Goal: Information Seeking & Learning: Learn about a topic

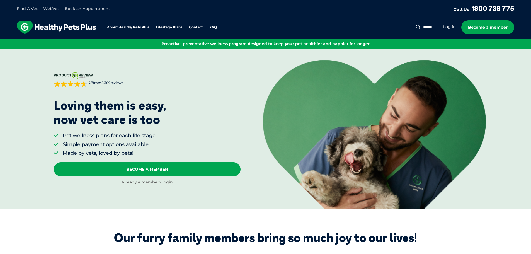
drag, startPoint x: 105, startPoint y: 100, endPoint x: 184, endPoint y: 135, distance: 86.3
click at [184, 135] on div "[DOMAIN_NAME] 4.7 from 2,309 reviews Sorted by best reviews [PERSON_NAME] on [D…" at bounding box center [147, 128] width 187 height 113
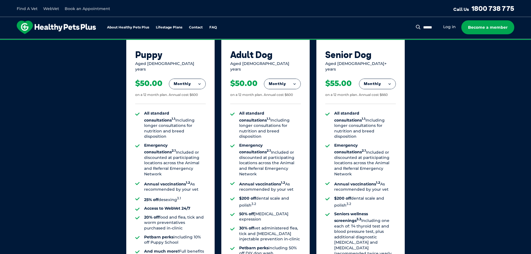
scroll to position [391, 0]
drag, startPoint x: 327, startPoint y: 62, endPoint x: 352, endPoint y: 62, distance: 25.1
click at [352, 62] on div "Aged [DEMOGRAPHIC_DATA]+ years" at bounding box center [361, 66] width 71 height 11
drag, startPoint x: 233, startPoint y: 77, endPoint x: 295, endPoint y: 88, distance: 63.4
click at [295, 88] on div "Adult Dog Aged [DEMOGRAPHIC_DATA] years Monthly Fortnightly Monthly Yearly $23.…" at bounding box center [265, 173] width 88 height 274
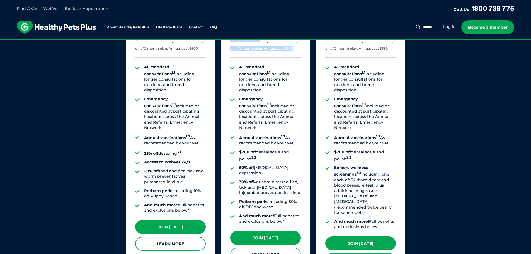
scroll to position [446, 0]
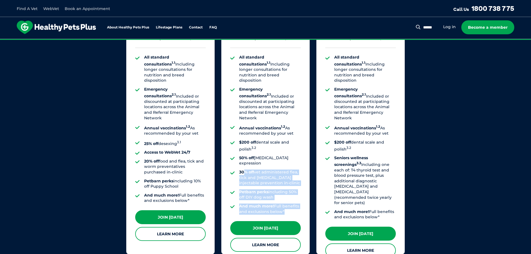
drag, startPoint x: 245, startPoint y: 150, endPoint x: 290, endPoint y: 191, distance: 61.8
click at [290, 191] on ul "All standard consultations 1.1 Including longer consultations for nutrition and…" at bounding box center [265, 135] width 71 height 160
click at [273, 189] on li "Petbarn perks including 50% off DIY dog wash" at bounding box center [270, 194] width 62 height 11
drag, startPoint x: 240, startPoint y: 186, endPoint x: 290, endPoint y: 190, distance: 49.2
click at [290, 204] on li "And much more! Full benefits and exclusions below*" at bounding box center [270, 209] width 62 height 11
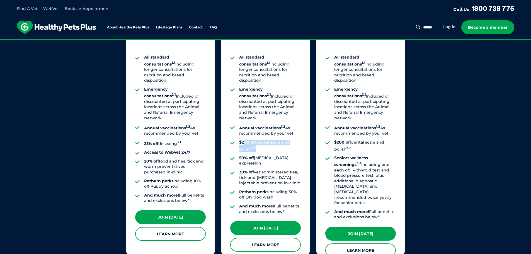
drag, startPoint x: 245, startPoint y: 125, endPoint x: 256, endPoint y: 133, distance: 13.9
click at [256, 140] on li "$200 off dental scale and polish 3.2" at bounding box center [270, 146] width 62 height 12
drag, startPoint x: 240, startPoint y: 112, endPoint x: 297, endPoint y: 117, distance: 57.1
click at [297, 124] on li "Annual vaccinations 1.2 As recommended by your vet" at bounding box center [270, 130] width 62 height 12
drag, startPoint x: 240, startPoint y: 81, endPoint x: 292, endPoint y: 102, distance: 55.6
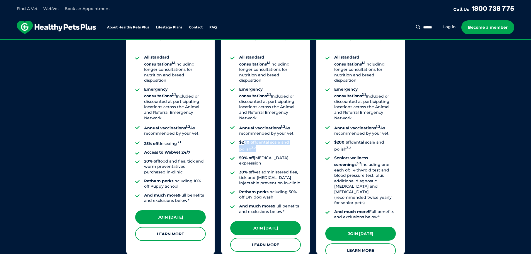
click at [292, 102] on li "Emergency consultations 2.1 Included or discounted at participating locations a…" at bounding box center [270, 104] width 62 height 34
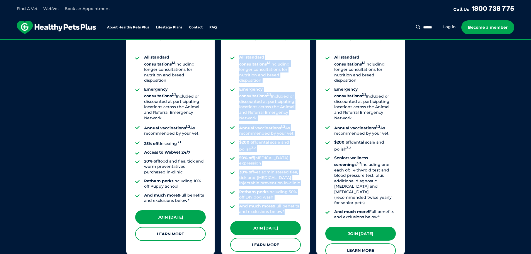
drag, startPoint x: 240, startPoint y: 56, endPoint x: 296, endPoint y: 189, distance: 144.7
click at [296, 189] on ul "All standard consultations 1.1 Including longer consultations for nutrition and…" at bounding box center [265, 135] width 71 height 160
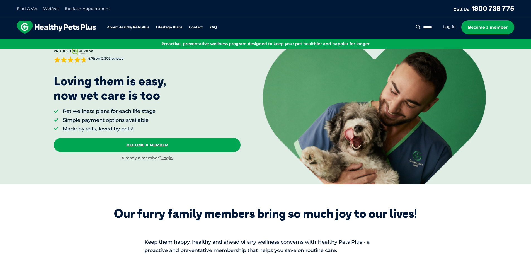
scroll to position [0, 0]
